Goal: Transaction & Acquisition: Purchase product/service

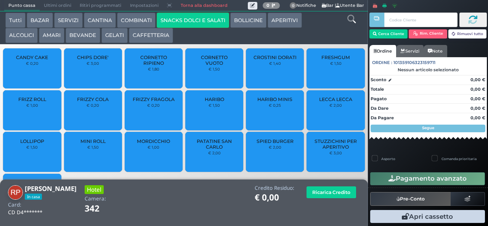
click at [217, 150] on span "PATATINE SAN CARLO" at bounding box center [214, 143] width 45 height 11
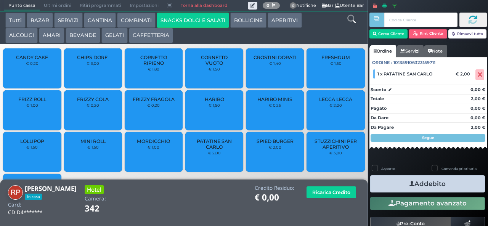
click at [410, 186] on icon "button" at bounding box center [411, 184] width 5 height 8
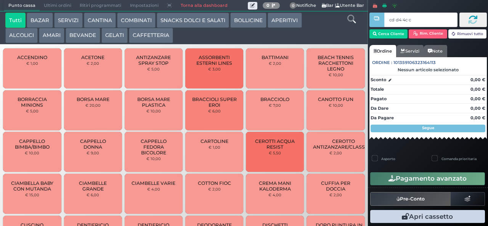
type input "cd d4 4c c3"
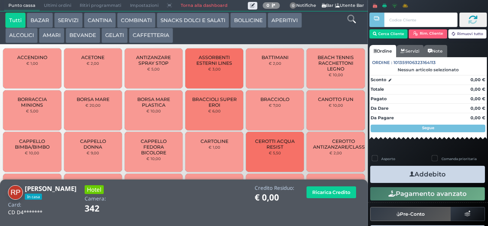
click at [206, 25] on button "SNACKS DOLCI E SALATI" at bounding box center [193, 20] width 72 height 15
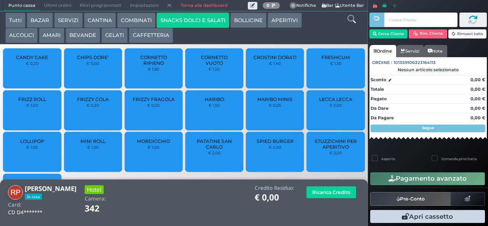
click at [209, 150] on span "PATATINE SAN CARLO" at bounding box center [214, 143] width 45 height 11
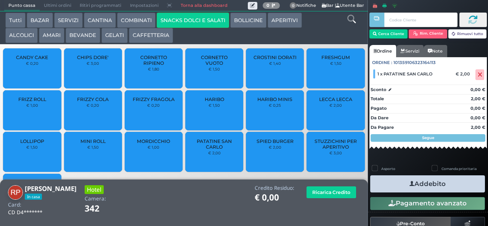
click at [409, 183] on icon "button" at bounding box center [411, 184] width 5 height 8
